Goal: Transaction & Acquisition: Purchase product/service

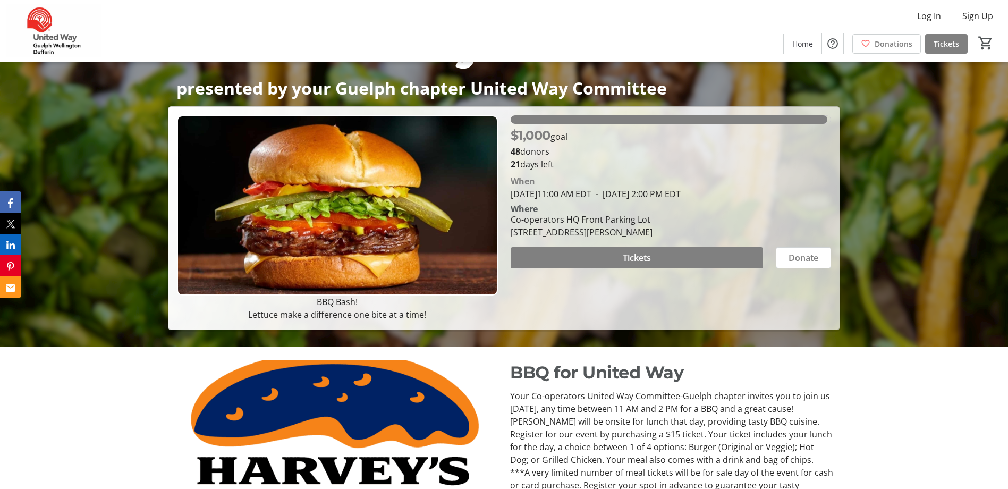
scroll to position [159, 0]
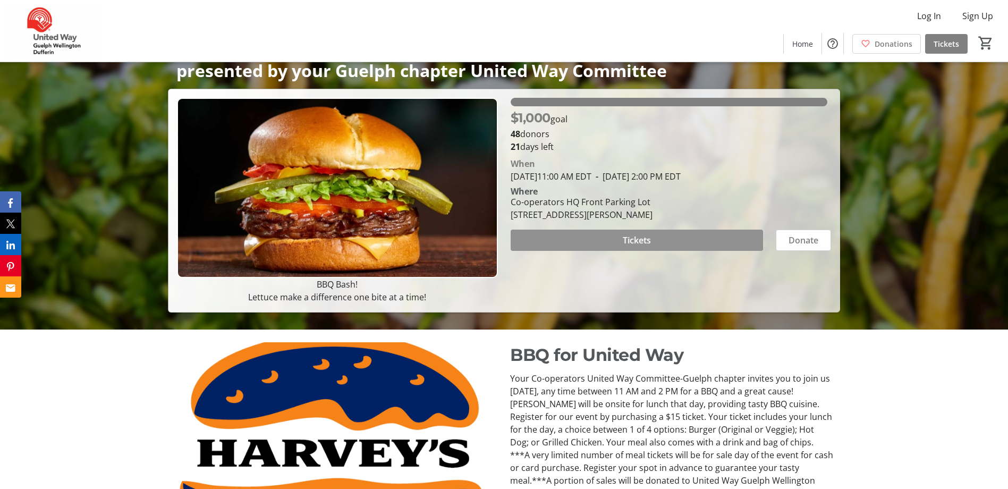
click at [591, 239] on span at bounding box center [637, 241] width 252 height 26
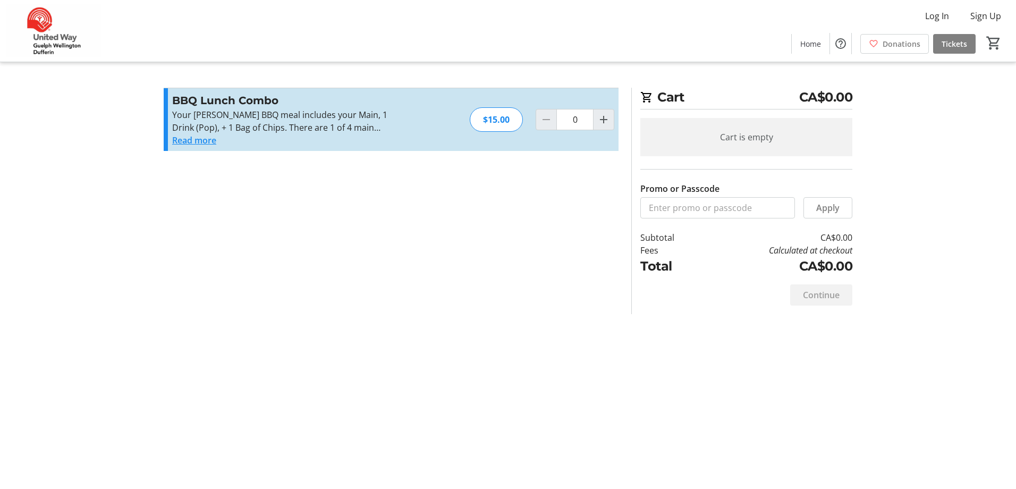
click at [204, 140] on button "Read more" at bounding box center [194, 140] width 44 height 13
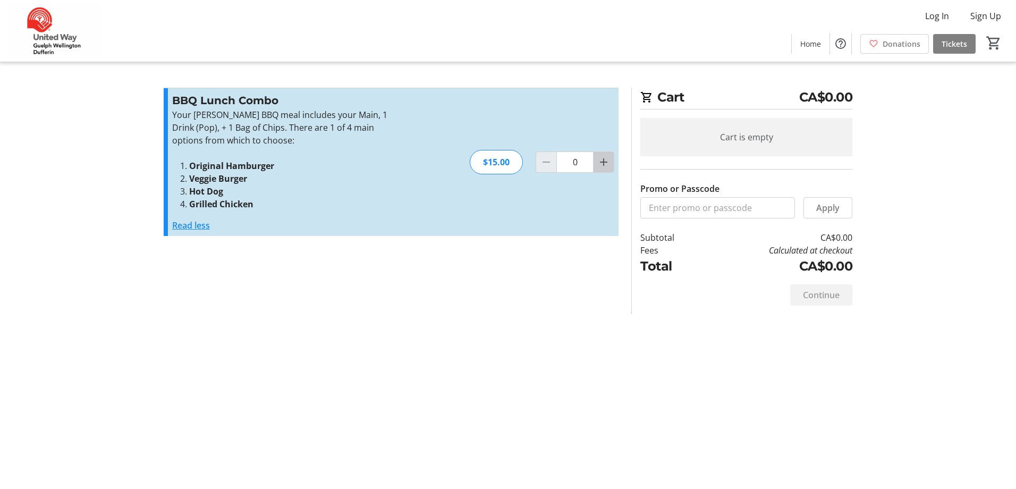
click at [600, 164] on mat-icon "Increment by one" at bounding box center [603, 162] width 13 height 13
type input "1"
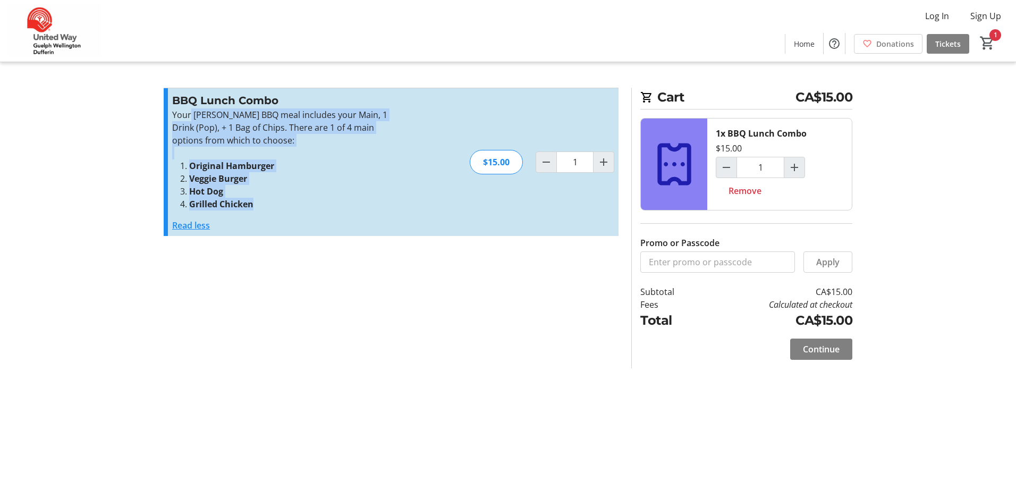
drag, startPoint x: 191, startPoint y: 113, endPoint x: 361, endPoint y: 201, distance: 191.6
click at [361, 201] on div "Your [PERSON_NAME] BBQ meal includes your Main, 1 Drink (Pop), + 1 Bag of Chips…" at bounding box center [288, 159] width 232 height 102
click at [818, 351] on span "Continue" at bounding box center [821, 349] width 37 height 13
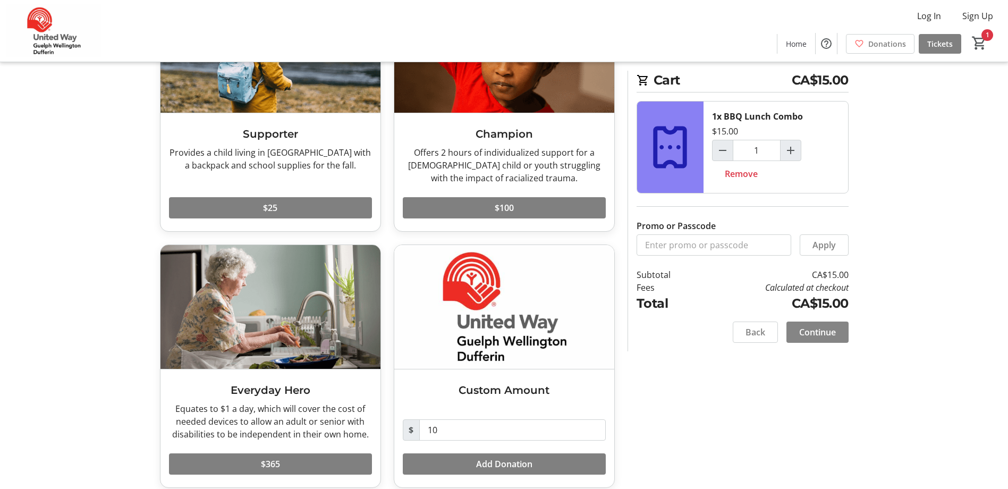
scroll to position [143, 0]
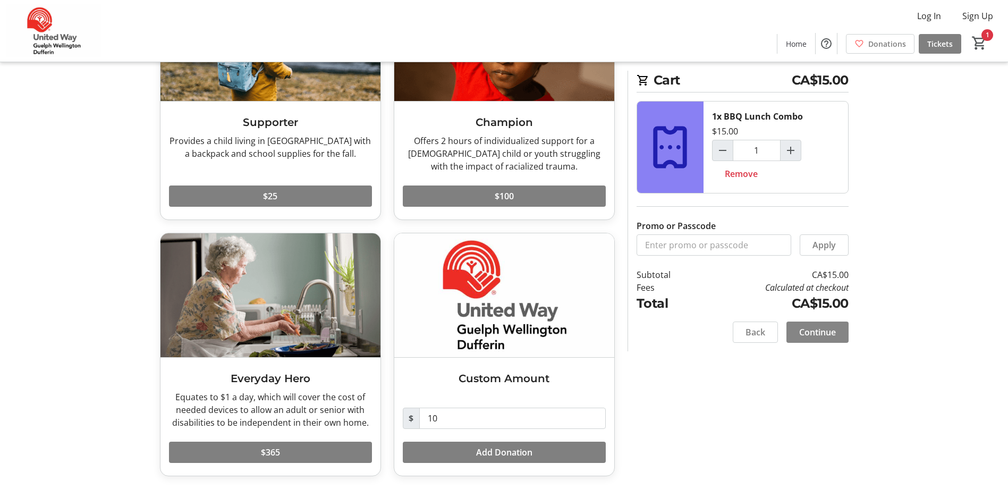
click at [821, 326] on span "Continue" at bounding box center [817, 332] width 37 height 13
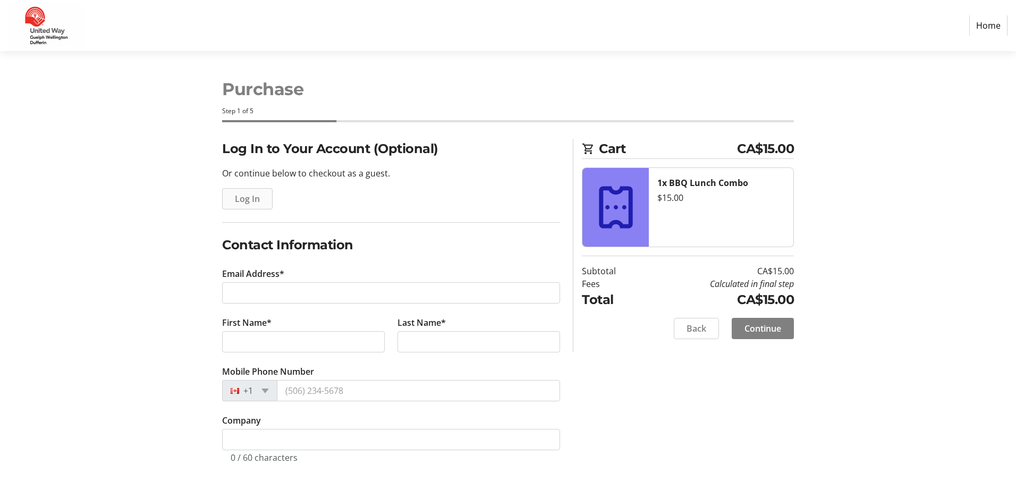
click at [245, 195] on span "Log In" at bounding box center [247, 198] width 25 height 13
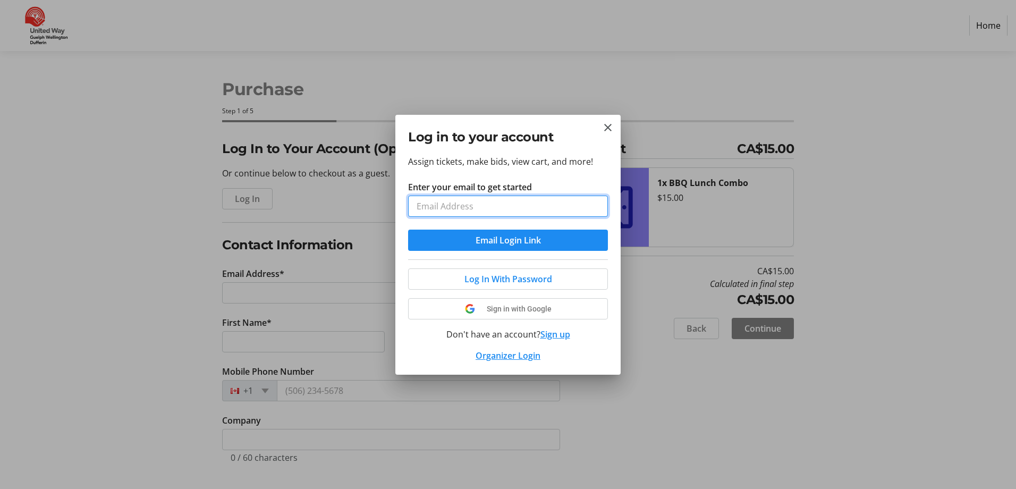
click at [487, 198] on input "Enter your email to get started" at bounding box center [508, 206] width 200 height 21
type input "[PERSON_NAME][EMAIL_ADDRESS][PERSON_NAME][DOMAIN_NAME]"
click at [477, 240] on span "Email Login Link" at bounding box center [508, 240] width 65 height 13
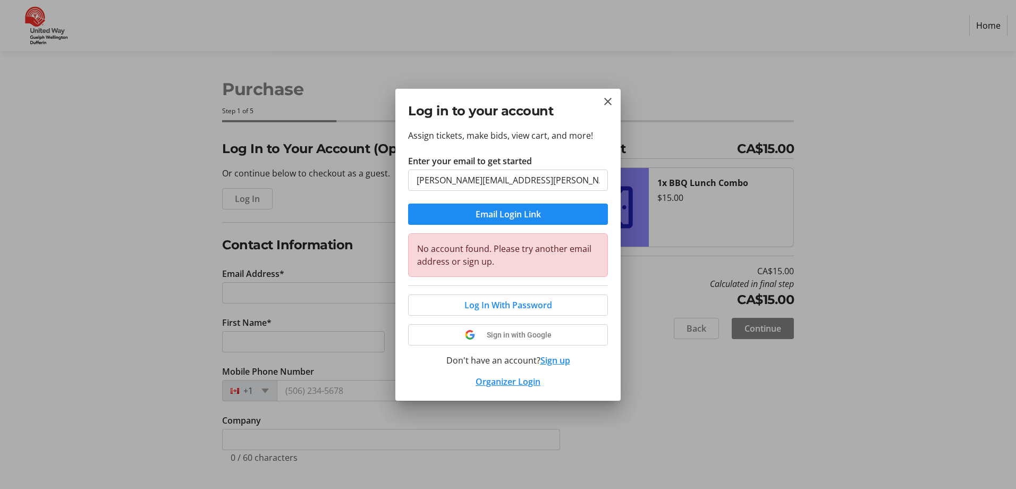
click at [550, 359] on button "Sign up" at bounding box center [556, 360] width 30 height 13
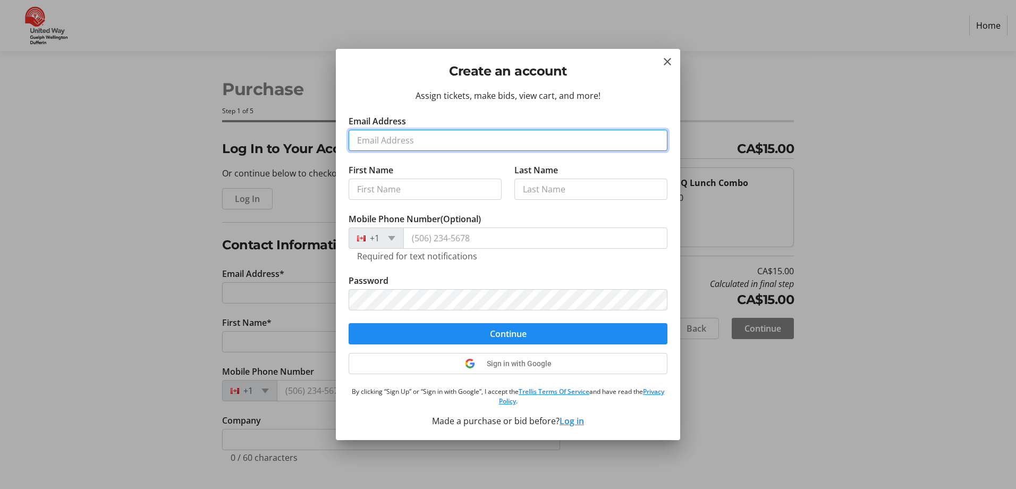
click at [402, 132] on input "Email Address" at bounding box center [508, 140] width 319 height 21
type input "[PERSON_NAME][EMAIL_ADDRESS][PERSON_NAME][DOMAIN_NAME]"
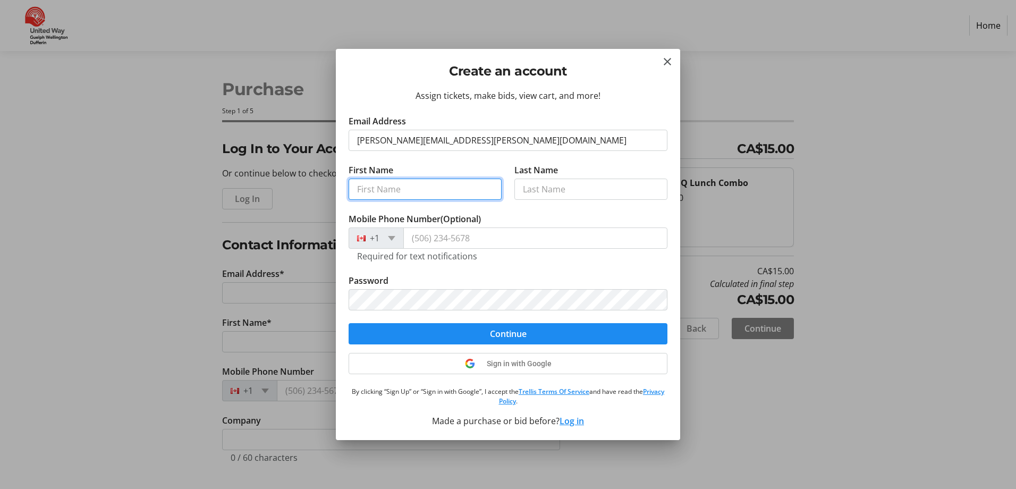
click at [399, 189] on input "First Name" at bounding box center [425, 189] width 153 height 21
type input "[PERSON_NAME]"
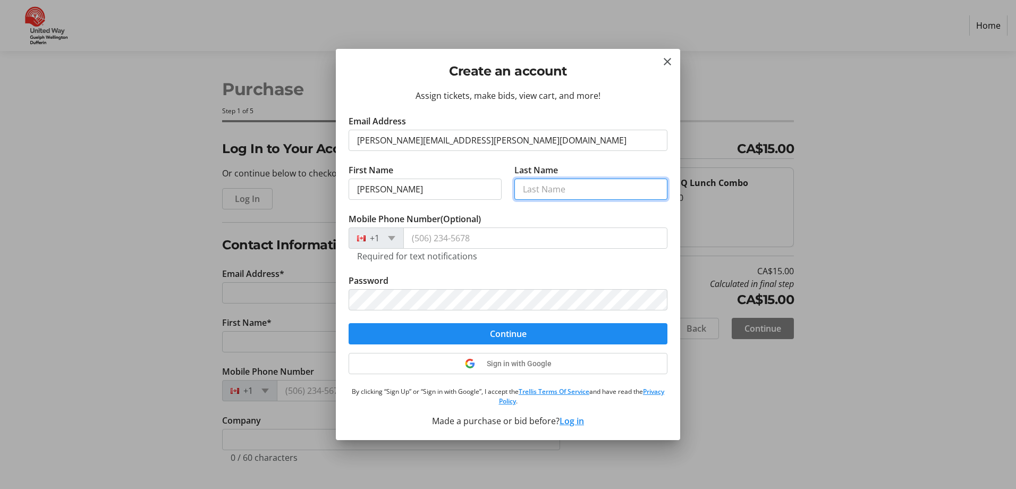
type input "[PERSON_NAME]"
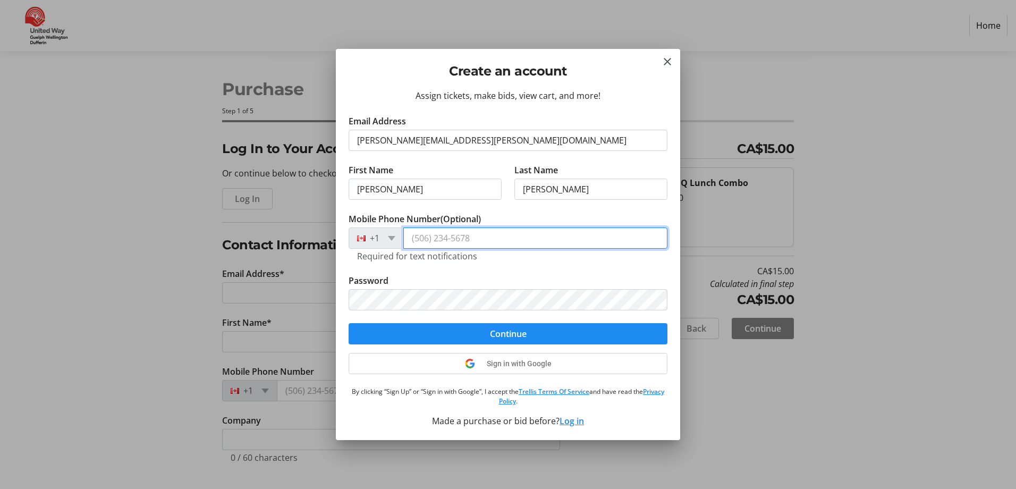
type input "[PHONE_NUMBER]"
click at [663, 314] on tr-form-field "Password" at bounding box center [508, 298] width 319 height 49
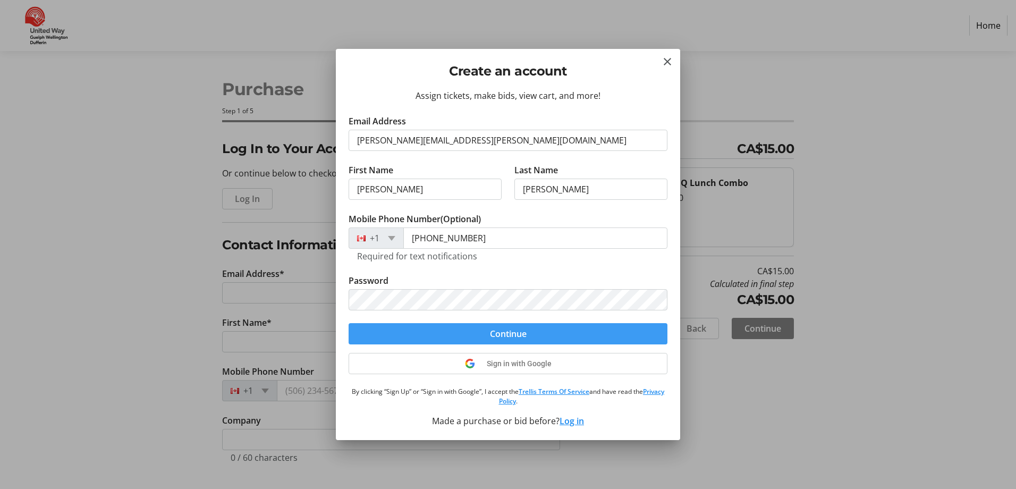
click at [526, 334] on span "Continue" at bounding box center [508, 333] width 37 height 13
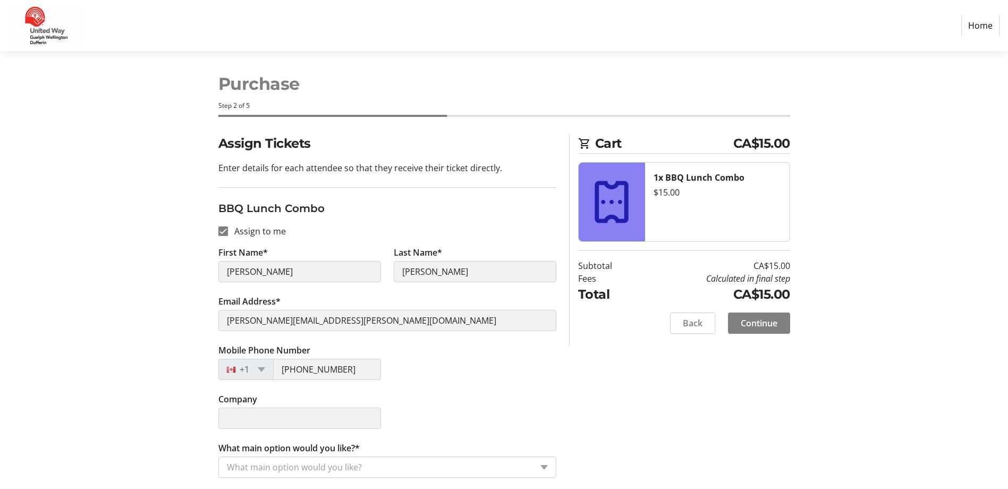
scroll to position [7, 0]
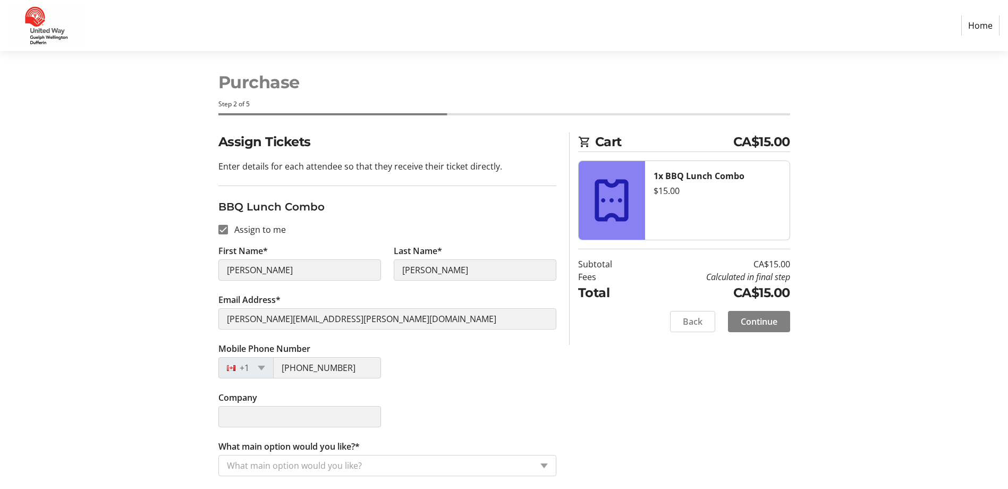
click at [324, 470] on input "What main option would you like?*" at bounding box center [379, 465] width 305 height 13
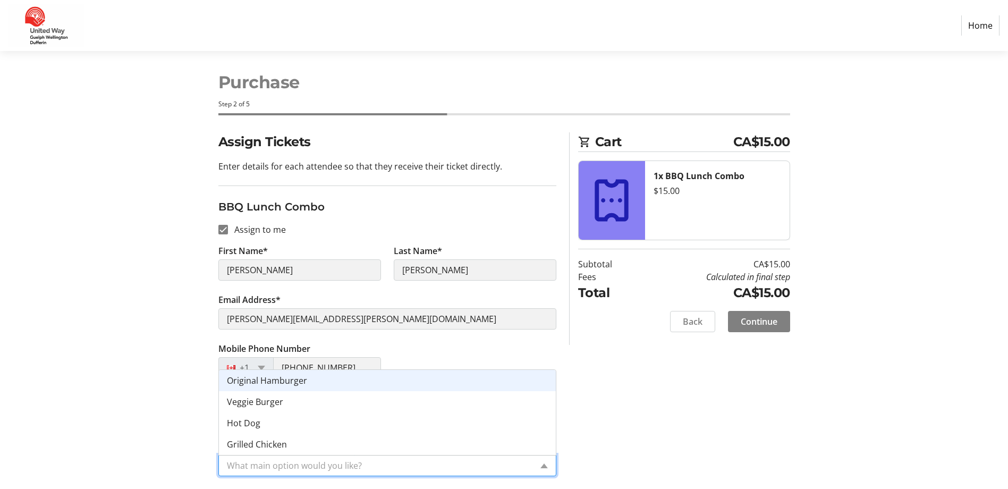
click at [252, 383] on span "Original Hamburger" at bounding box center [267, 381] width 80 height 12
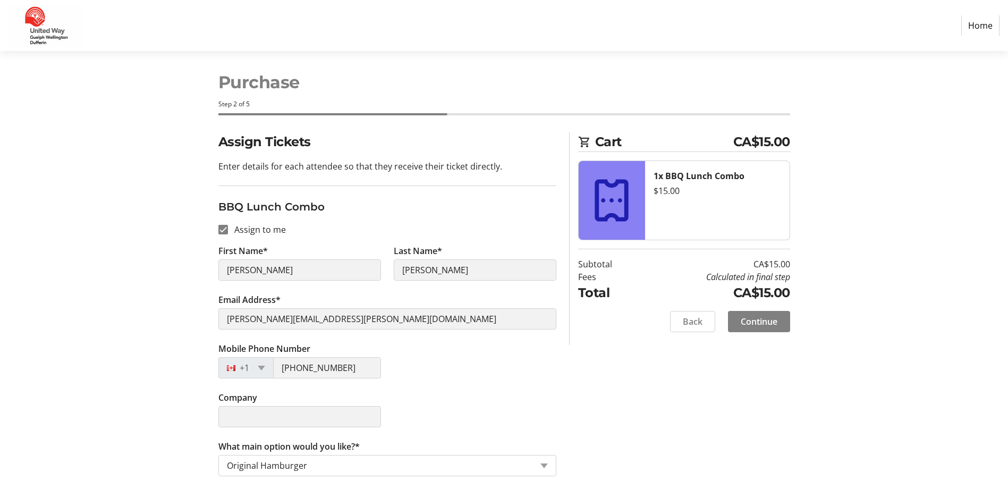
click at [299, 466] on input "What main option would you like?*" at bounding box center [379, 465] width 305 height 13
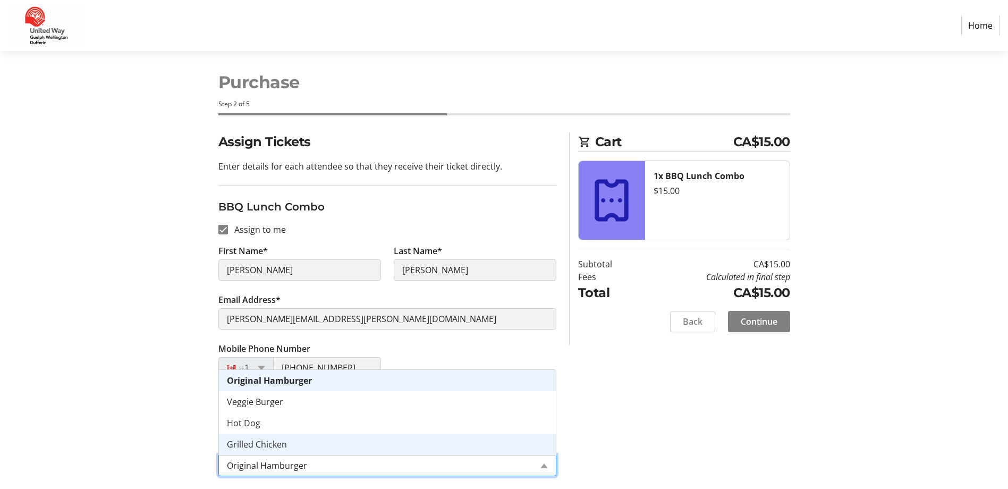
click at [280, 450] on span "Grilled Chicken" at bounding box center [257, 445] width 60 height 12
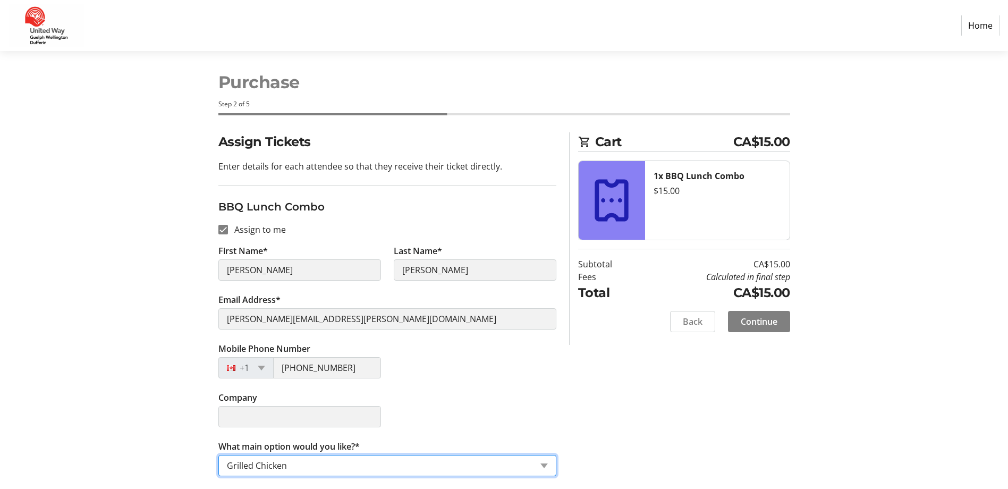
click at [645, 417] on div "Assign Tickets Enter details for each attendee so that they receive their ticke…" at bounding box center [505, 310] width 702 height 357
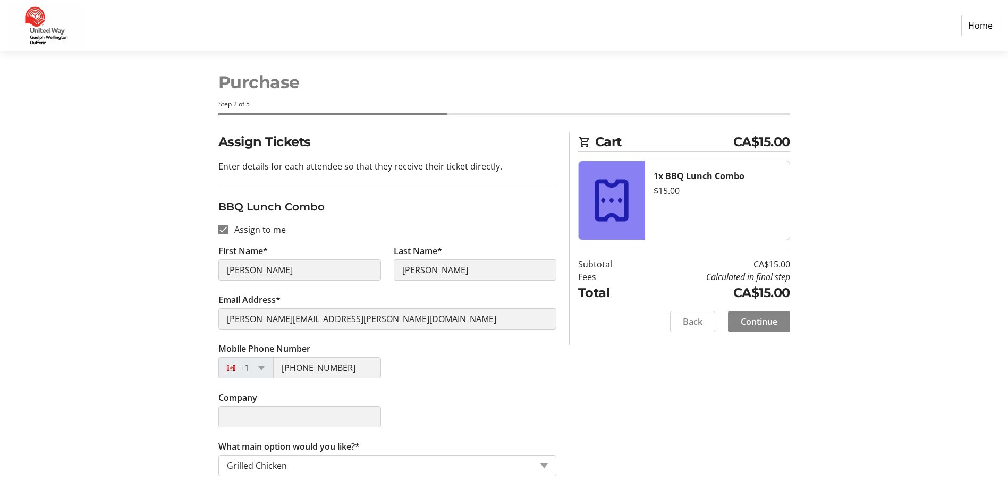
click at [767, 317] on span "Continue" at bounding box center [759, 321] width 37 height 13
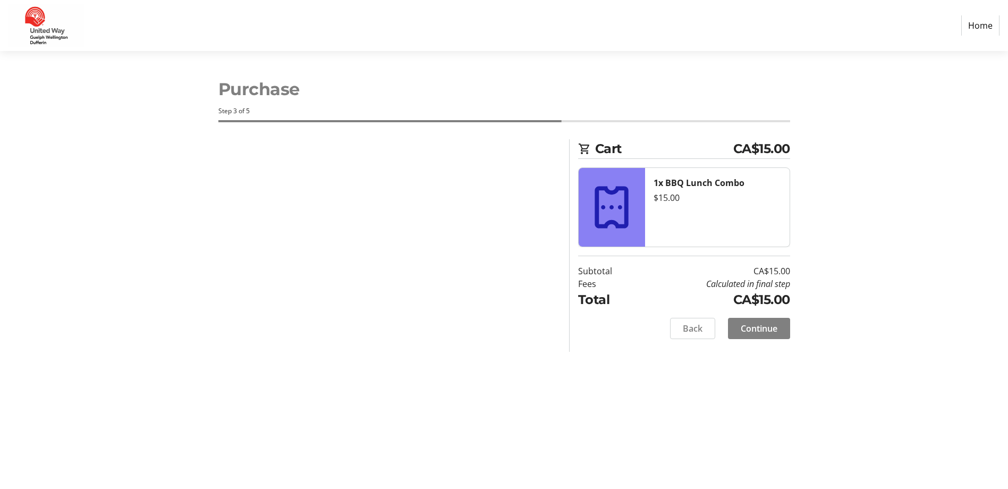
scroll to position [0, 0]
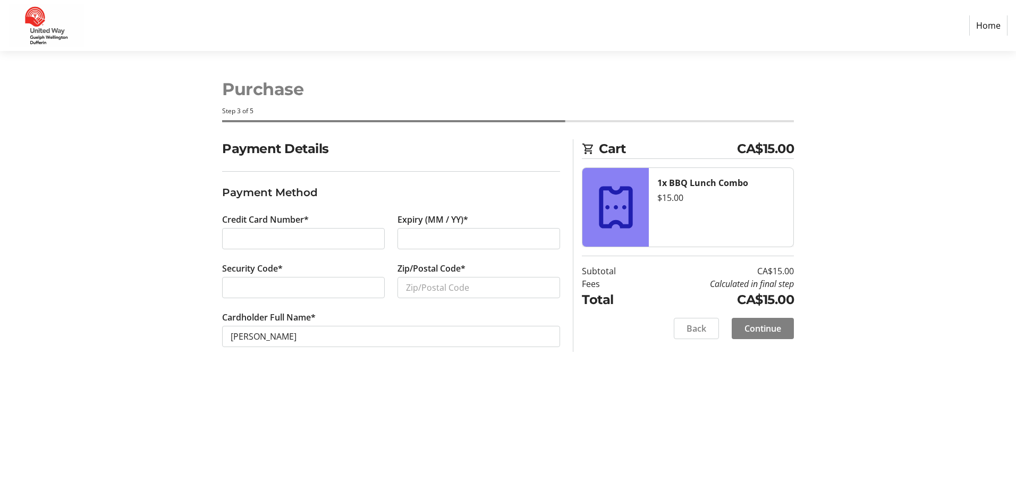
click at [257, 231] on div at bounding box center [303, 238] width 163 height 21
click at [699, 333] on span "Back" at bounding box center [697, 328] width 20 height 13
